Goal: Navigation & Orientation: Find specific page/section

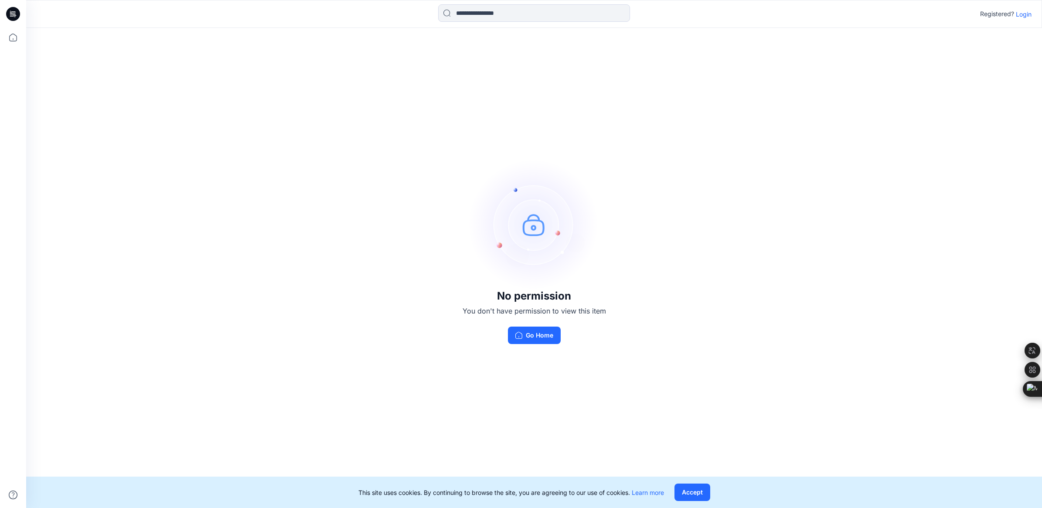
click at [1027, 12] on p "Login" at bounding box center [1023, 14] width 16 height 9
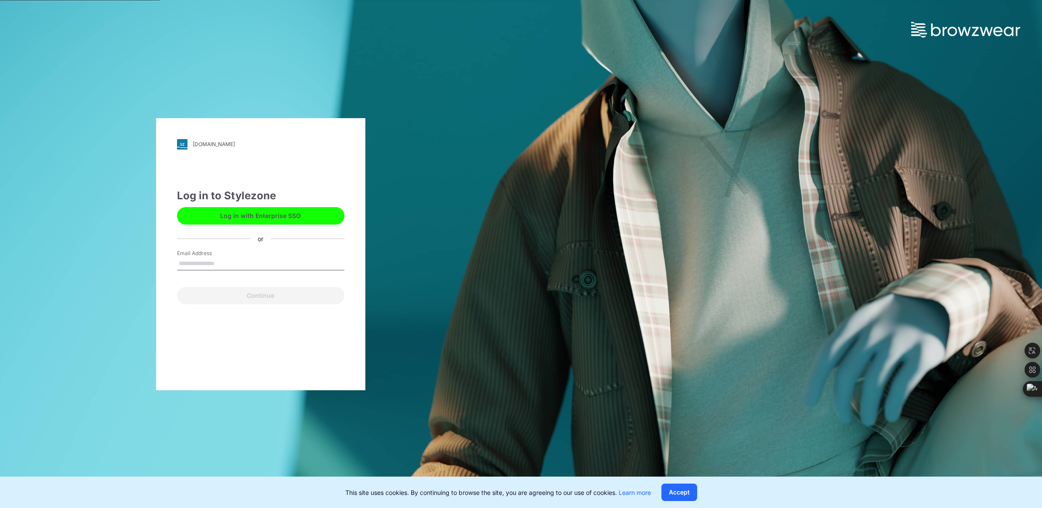
click at [216, 264] on input "Email Address" at bounding box center [260, 263] width 167 height 13
type input "**********"
click at [247, 292] on button "Continue" at bounding box center [260, 295] width 167 height 17
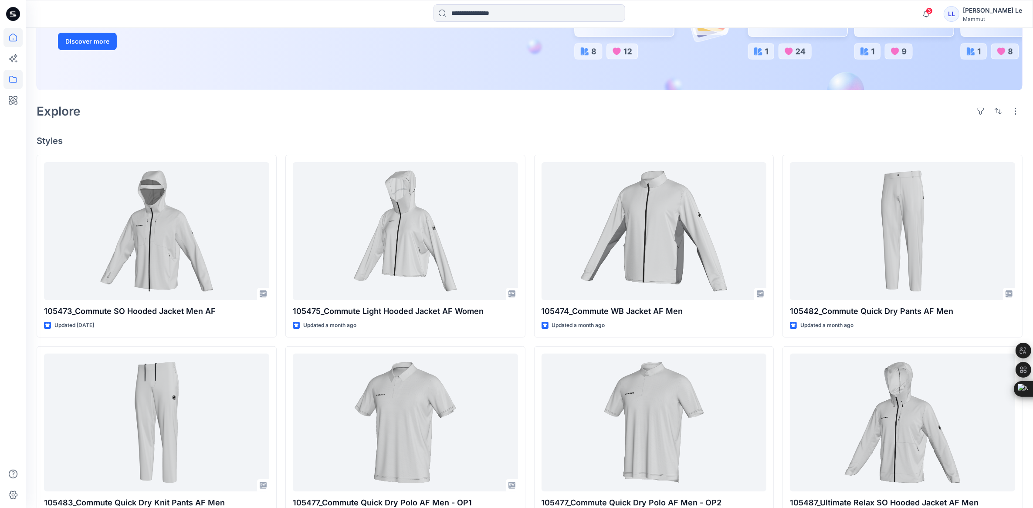
scroll to position [163, 0]
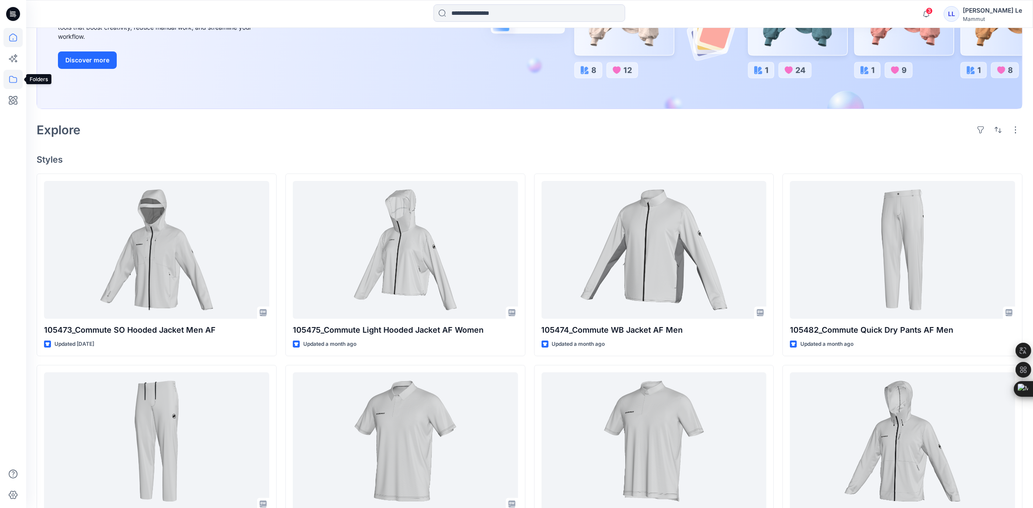
click at [14, 74] on icon at bounding box center [12, 79] width 19 height 19
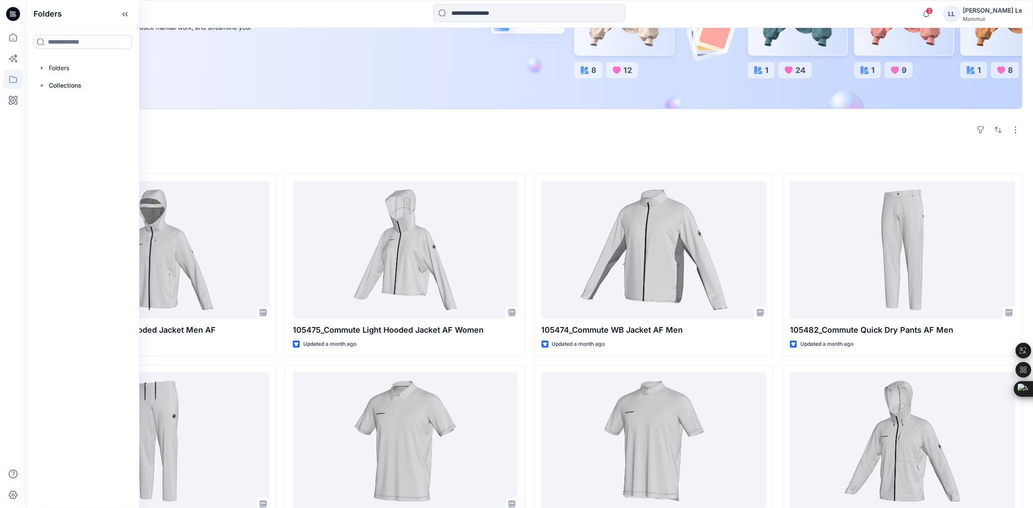
click at [390, 116] on div "New Unleash Creativity, Speed Up Development Explore ideas faster and recolor s…" at bounding box center [530, 12] width 986 height 214
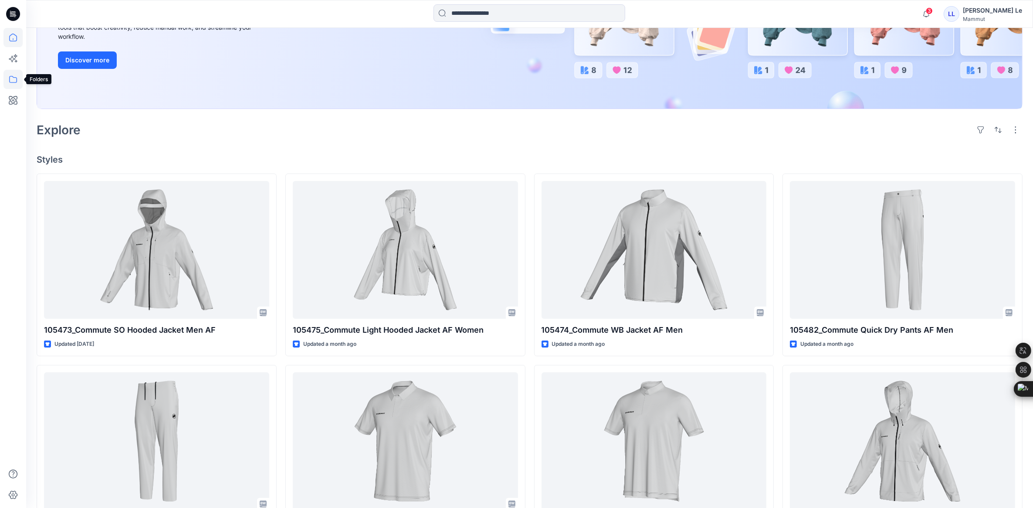
click at [19, 71] on icon at bounding box center [12, 79] width 19 height 19
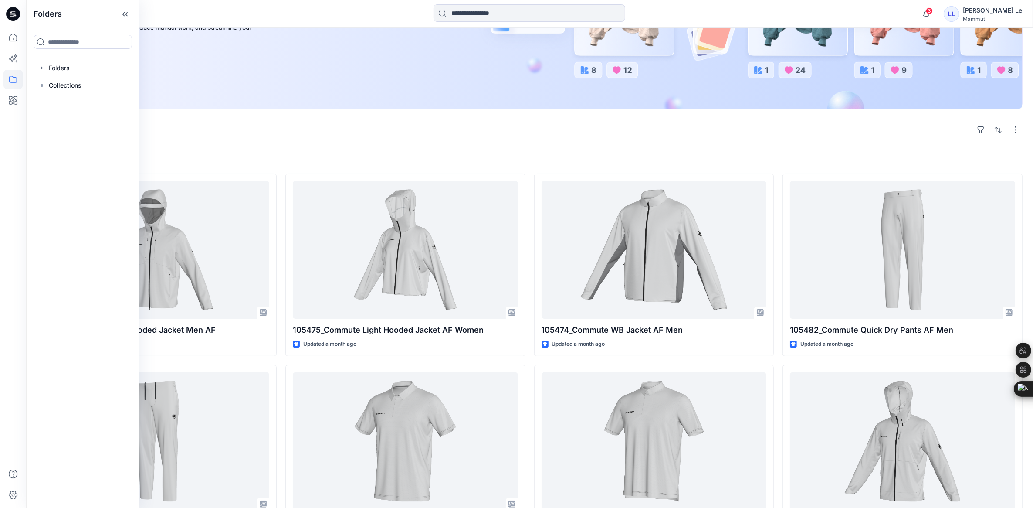
click at [275, 138] on div "Explore" at bounding box center [530, 129] width 986 height 21
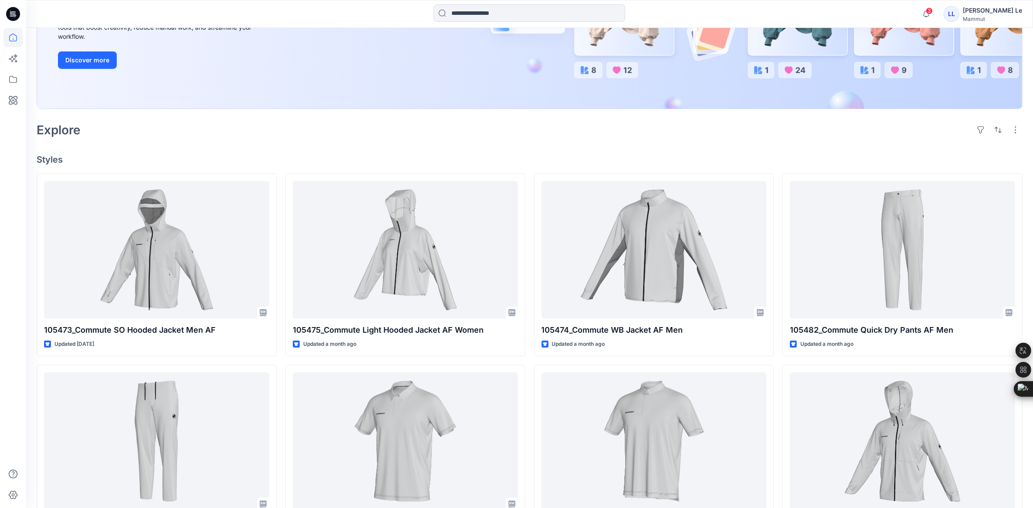
click at [300, 109] on div at bounding box center [529, 10] width 985 height 196
click at [15, 81] on icon at bounding box center [12, 79] width 19 height 19
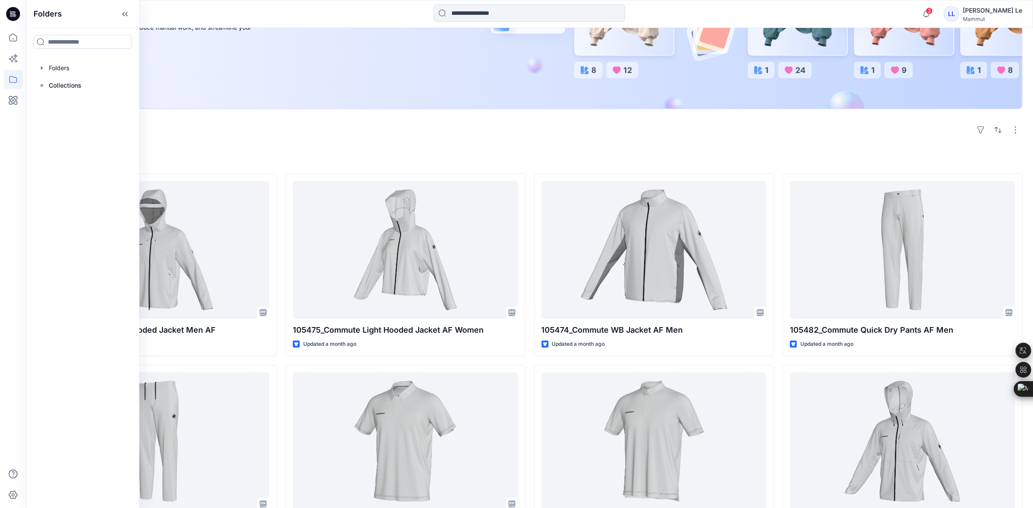
click at [331, 140] on div "Explore" at bounding box center [530, 129] width 986 height 21
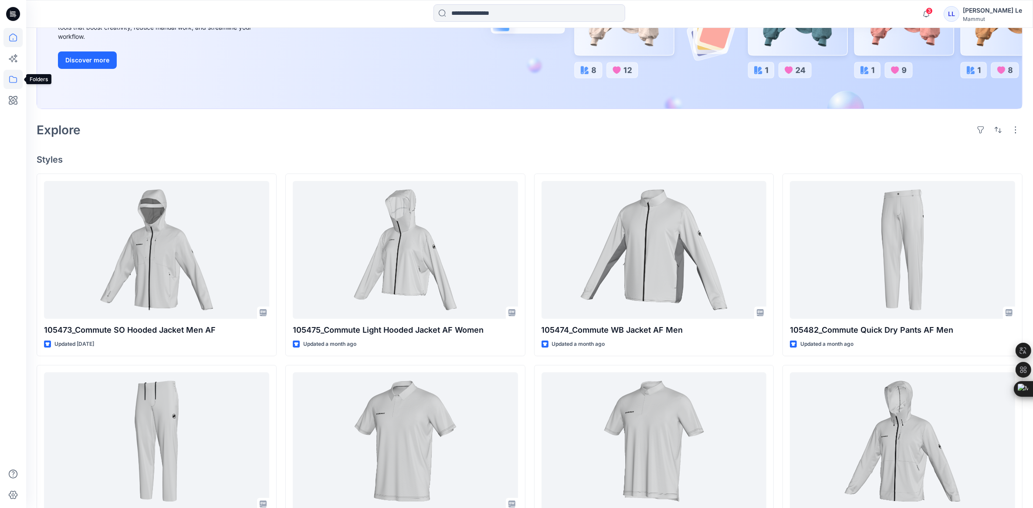
click at [18, 81] on icon at bounding box center [12, 79] width 19 height 19
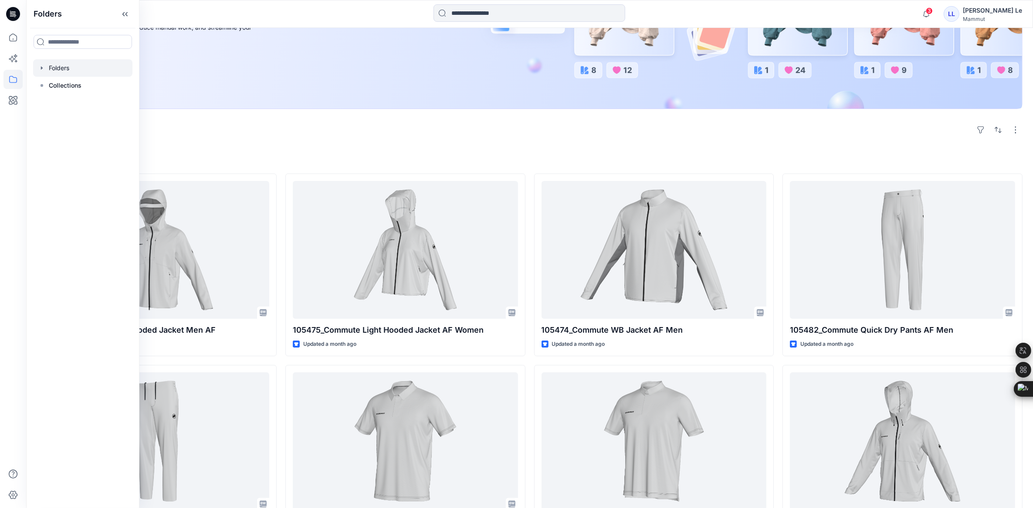
click at [57, 68] on div at bounding box center [82, 67] width 99 height 17
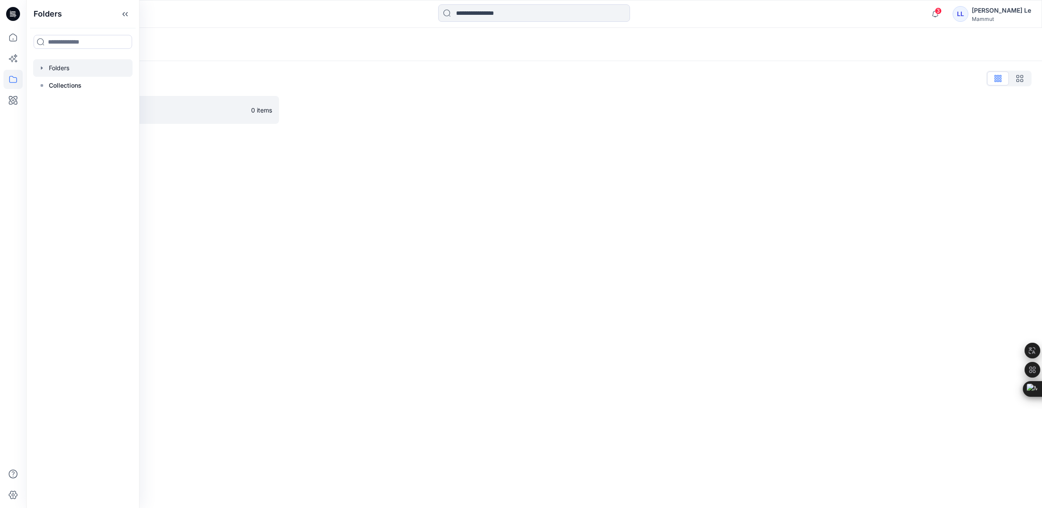
click at [295, 221] on div "Folders Folders List T1_VIETSUN 0 items" at bounding box center [533, 268] width 1015 height 480
click at [145, 113] on p "T1_VIETSUN" at bounding box center [151, 110] width 190 height 12
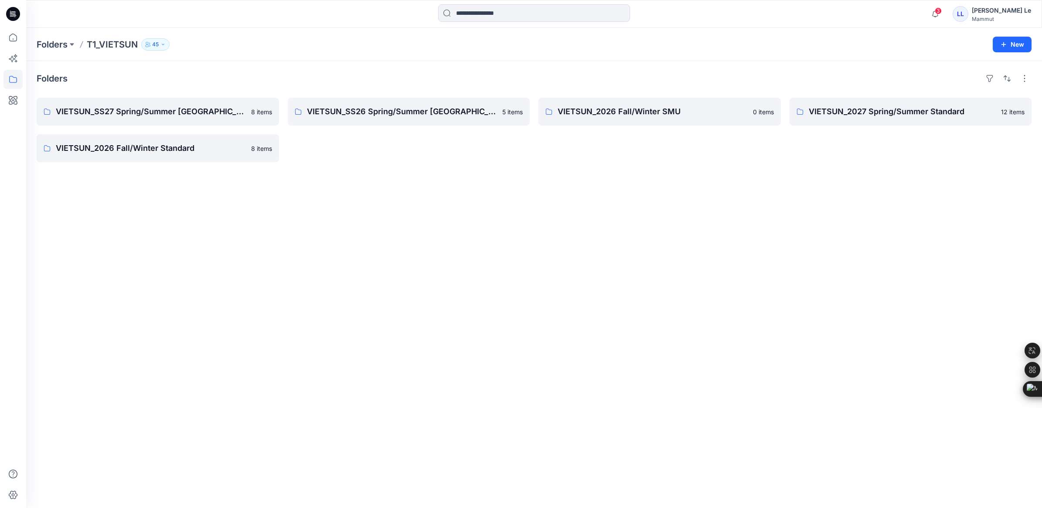
click at [288, 245] on div "Folders VIETSUN_SS27 Spring/Summer [GEOGRAPHIC_DATA] 8 items VIETSUN_2026 Fall/…" at bounding box center [533, 284] width 1015 height 447
click at [886, 112] on p "VIETSUN_2027 Spring/Summer Standard" at bounding box center [909, 111] width 202 height 12
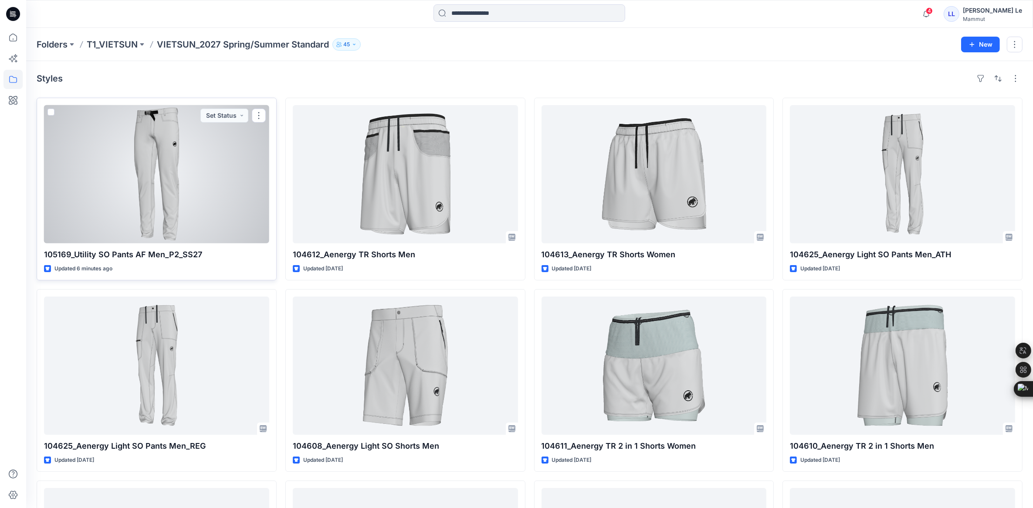
click at [191, 192] on div at bounding box center [156, 174] width 225 height 138
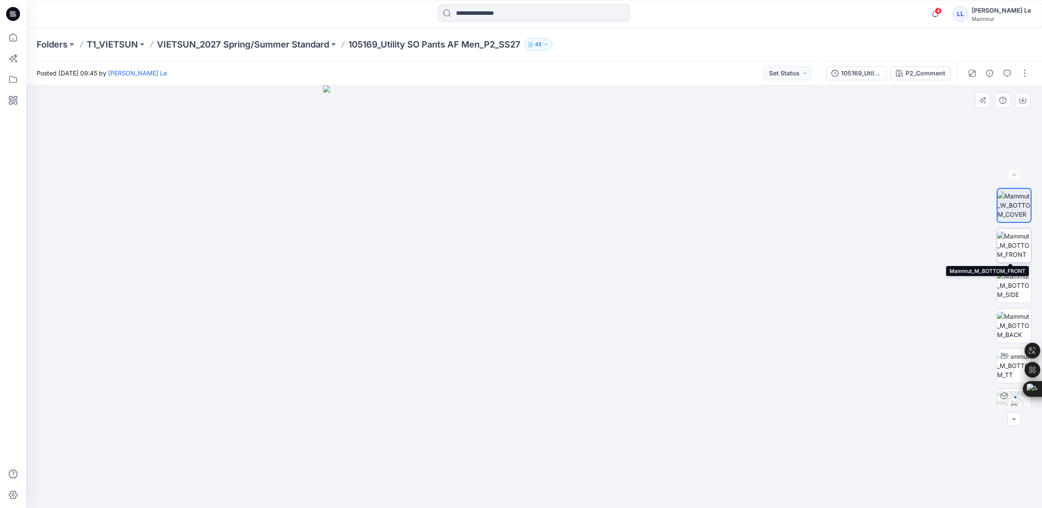
click at [1016, 248] on img at bounding box center [1014, 244] width 34 height 27
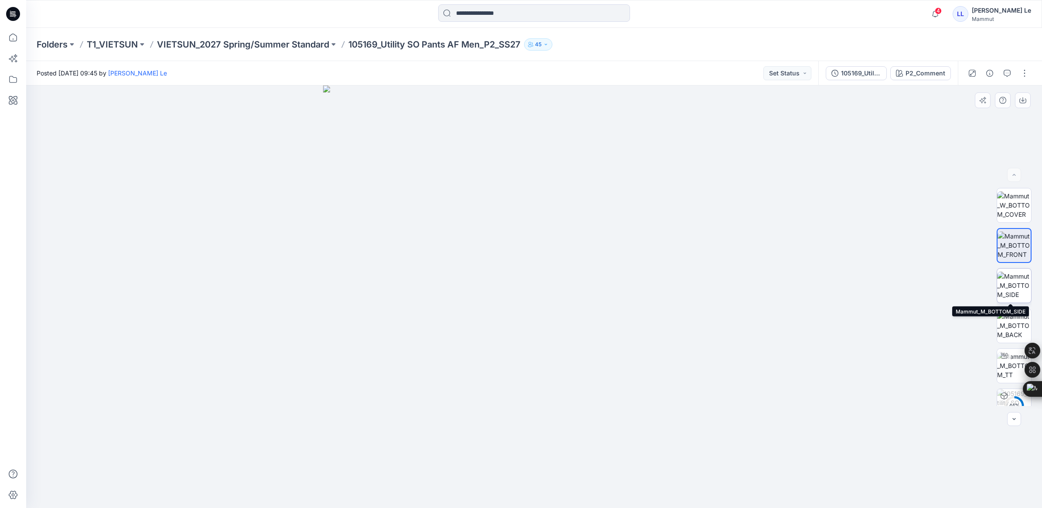
click at [1012, 284] on img at bounding box center [1014, 285] width 34 height 27
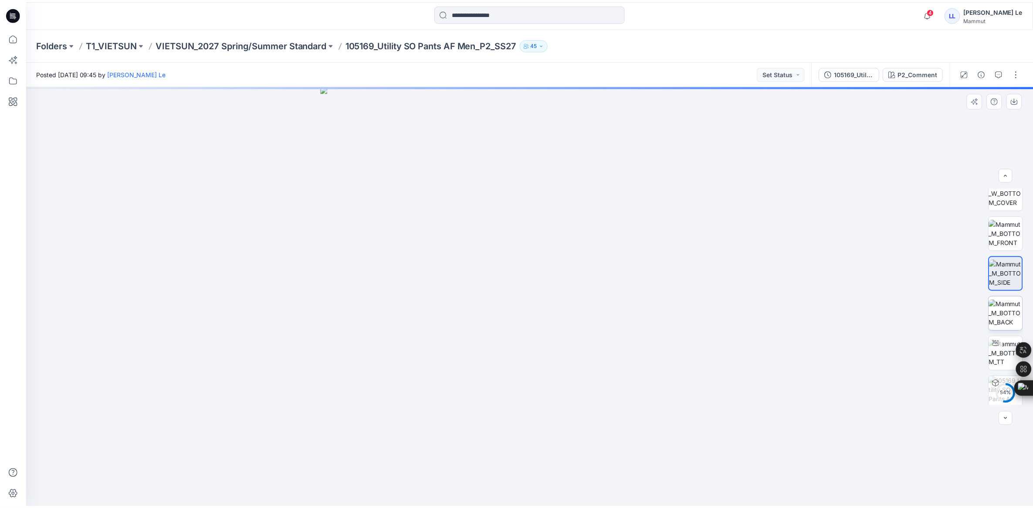
scroll to position [17, 0]
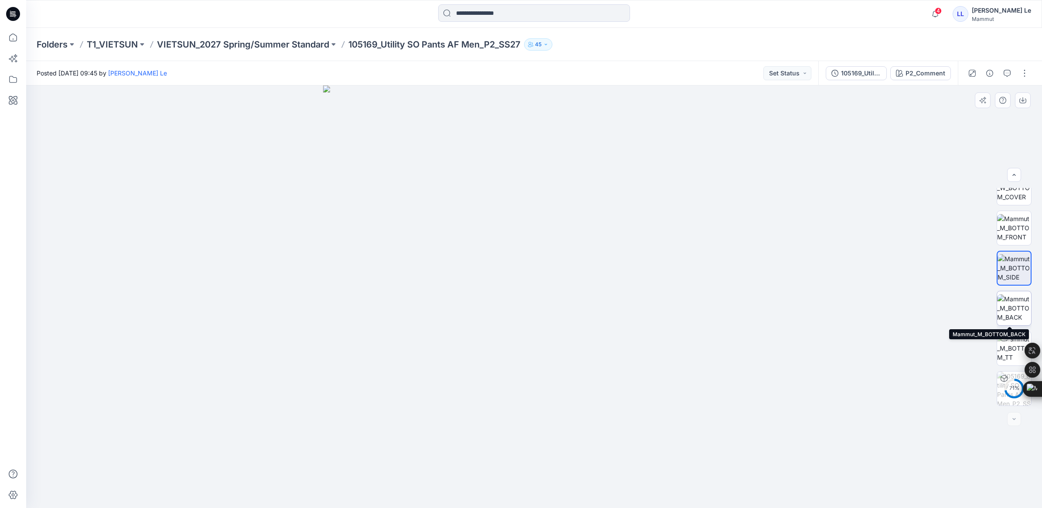
click at [1013, 298] on img at bounding box center [1014, 307] width 34 height 27
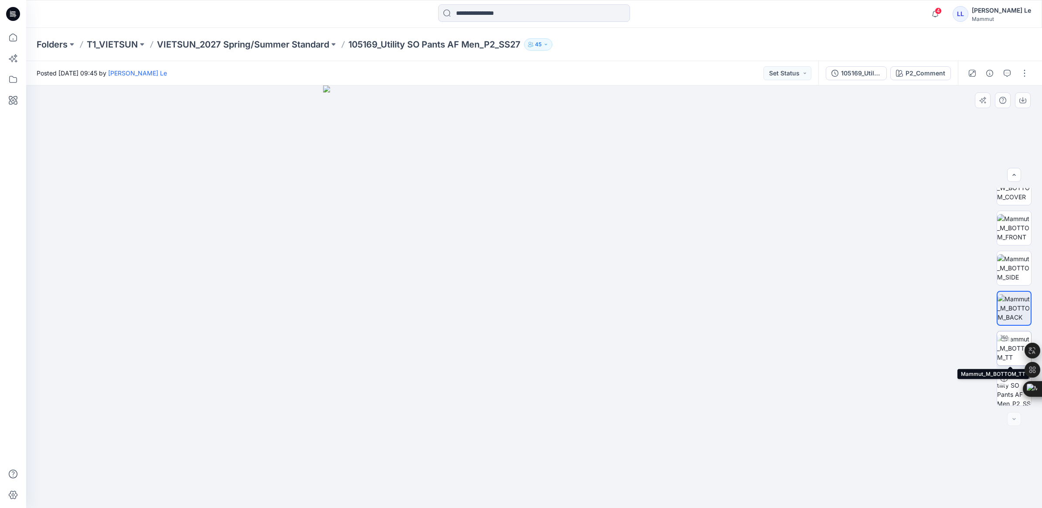
click at [1016, 336] on img at bounding box center [1014, 347] width 34 height 27
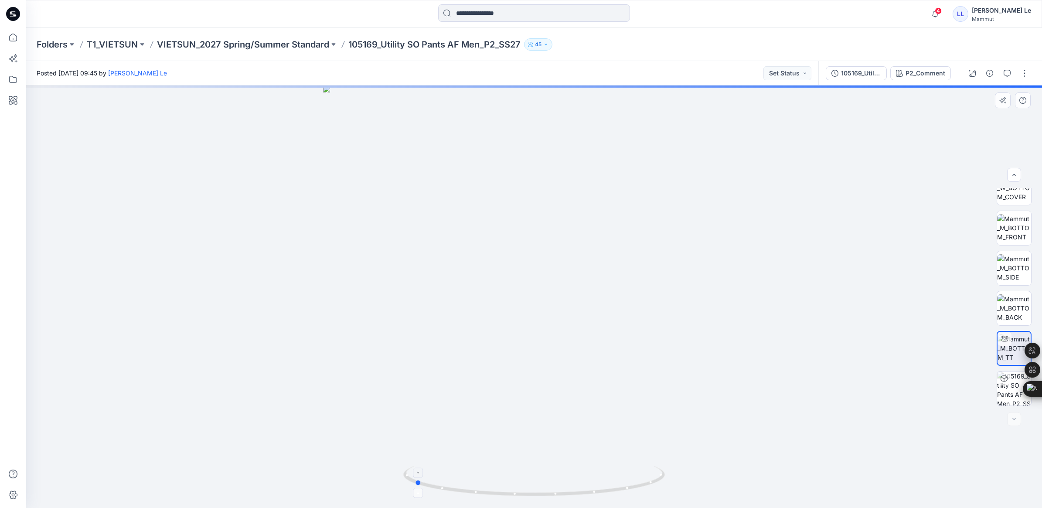
drag, startPoint x: 534, startPoint y: 496, endPoint x: 665, endPoint y: 472, distance: 133.0
click at [665, 472] on icon at bounding box center [535, 481] width 264 height 33
click at [192, 49] on p "VIETSUN_2027 Spring/Summer Standard" at bounding box center [243, 44] width 172 height 12
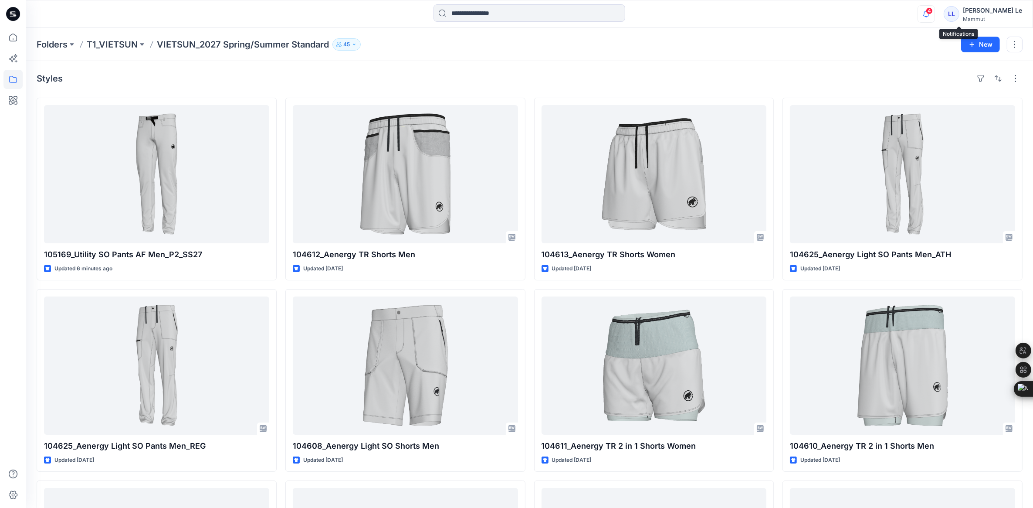
click at [935, 14] on icon "button" at bounding box center [926, 13] width 17 height 17
